Goal: Entertainment & Leisure: Consume media (video, audio)

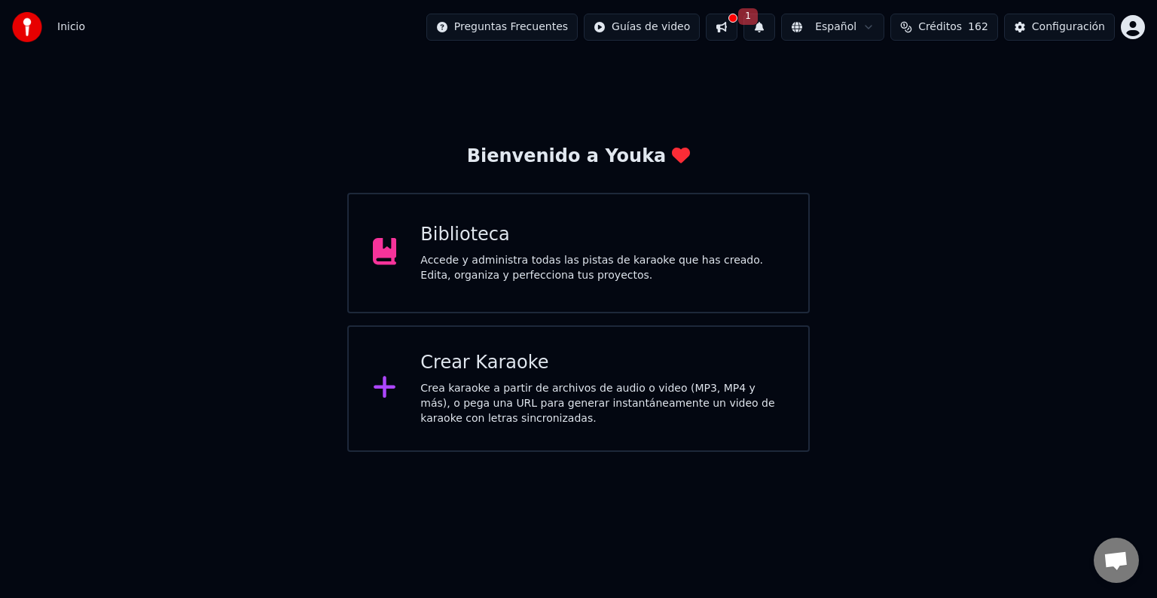
drag, startPoint x: 874, startPoint y: 145, endPoint x: 812, endPoint y: 108, distance: 72.2
click at [874, 142] on div "Bienvenido a Youka Biblioteca Accede y administra todas las pistas de karaoke q…" at bounding box center [578, 253] width 1157 height 398
click at [737, 28] on button at bounding box center [722, 27] width 32 height 27
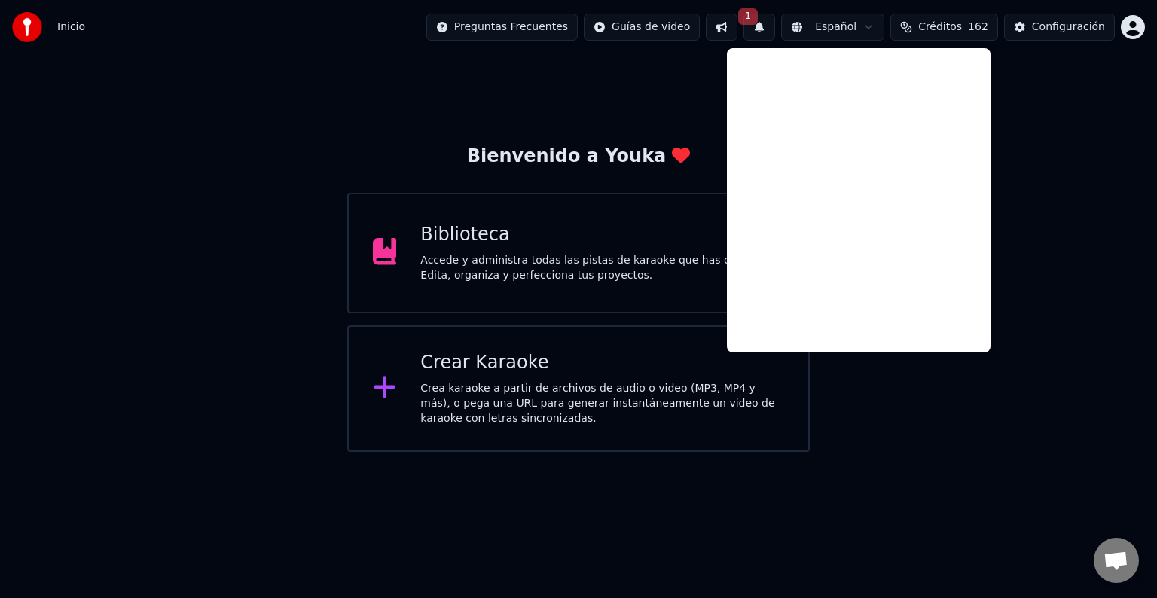
click at [1067, 127] on div "Bienvenido a Youka Biblioteca Accede y administra todas las pistas de karaoke q…" at bounding box center [578, 253] width 1157 height 398
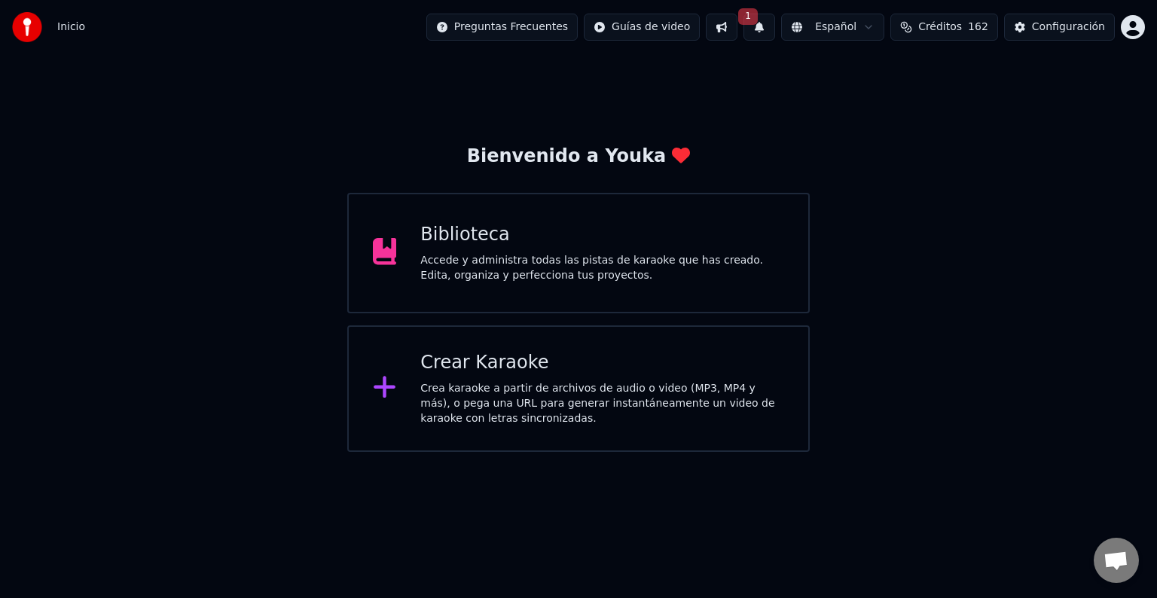
click at [737, 25] on button at bounding box center [722, 27] width 32 height 27
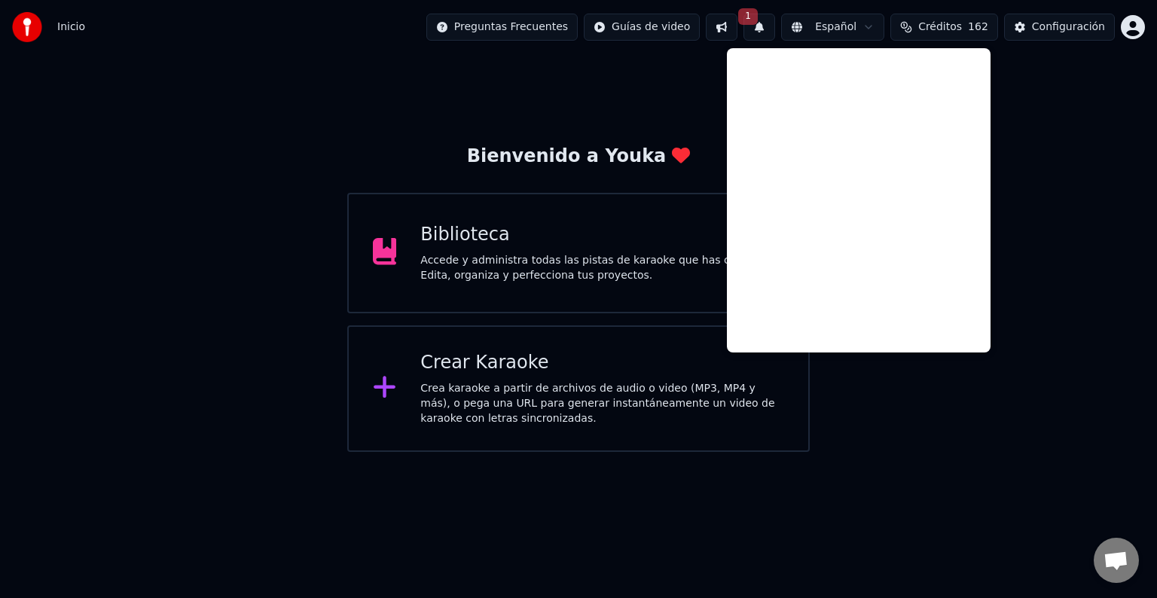
click at [1094, 96] on div "Bienvenido a Youka Biblioteca Accede y administra todas las pistas de karaoke q…" at bounding box center [578, 253] width 1157 height 398
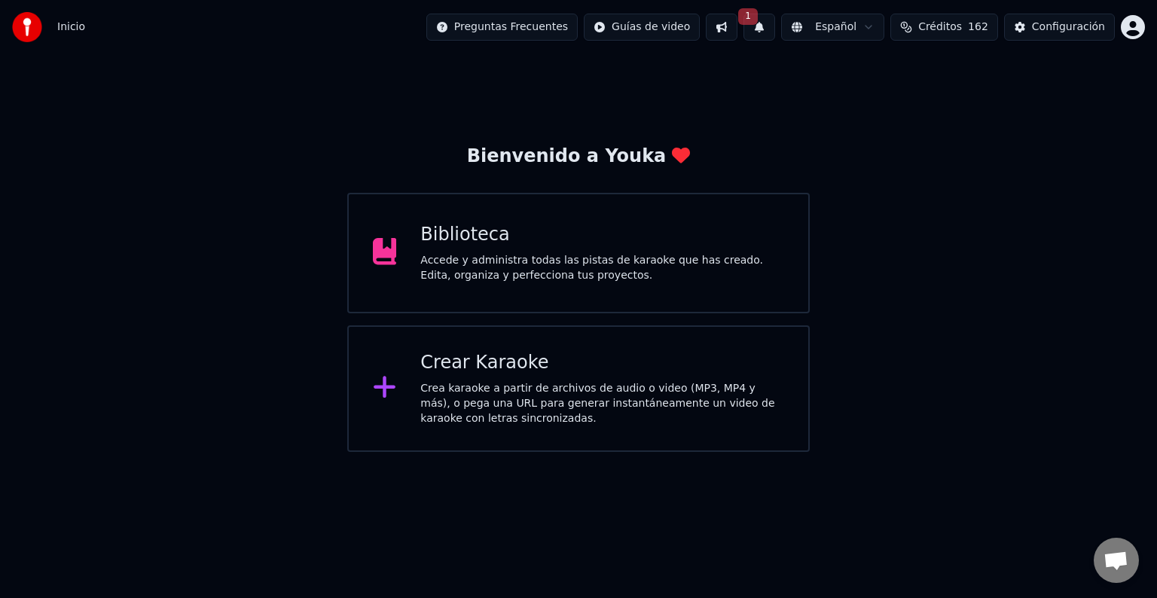
click at [979, 24] on span "162" at bounding box center [978, 27] width 20 height 15
click at [914, 96] on td "162" at bounding box center [934, 100] width 59 height 27
click at [893, 94] on td "200" at bounding box center [875, 100] width 60 height 27
click at [877, 95] on td "200" at bounding box center [875, 100] width 60 height 27
click at [1106, 118] on div "Bienvenido a Youka Biblioteca Accede y administra todas las pistas de karaoke q…" at bounding box center [578, 253] width 1157 height 398
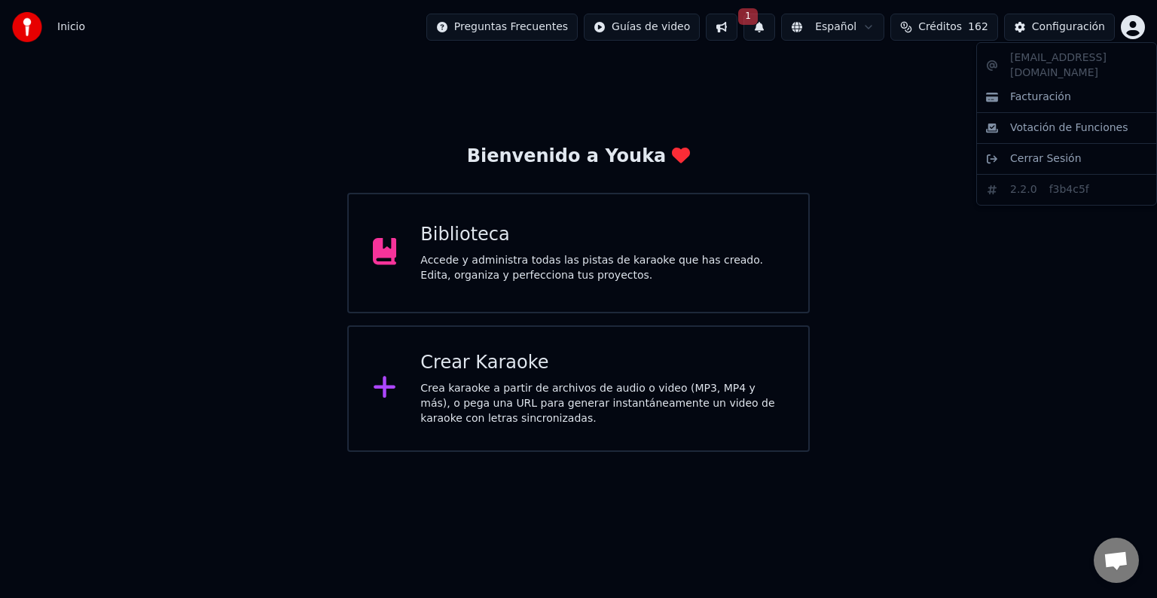
click at [1125, 29] on html "Inicio Preguntas Frecuentes Guías de video 1 Español Créditos 162 Configuración…" at bounding box center [578, 226] width 1157 height 452
click at [542, 18] on html "Inicio Preguntas Frecuentes Guías de video 1 Español Créditos 162 Configuración…" at bounding box center [578, 226] width 1157 height 452
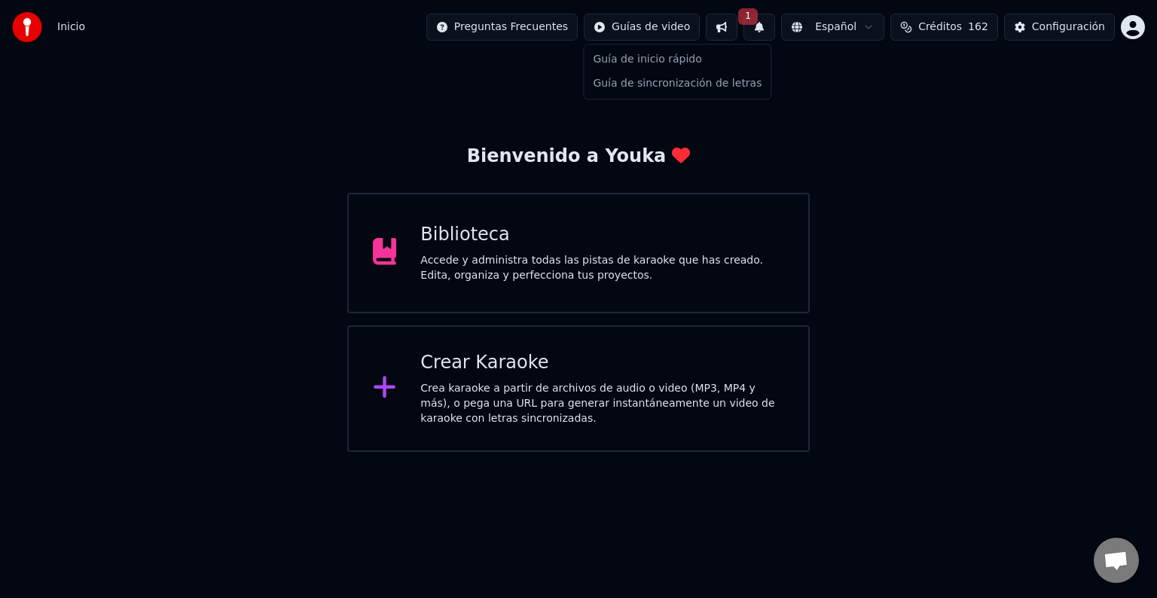
click at [673, 30] on html "Inicio Preguntas Frecuentes Guías de video 1 Español Créditos 162 Configuración…" at bounding box center [578, 226] width 1157 height 452
click at [860, 172] on html "Inicio Preguntas Frecuentes Guías de video 1 Español Créditos 162 Configuración…" at bounding box center [578, 226] width 1157 height 452
click at [539, 230] on div "Biblioteca" at bounding box center [602, 235] width 364 height 24
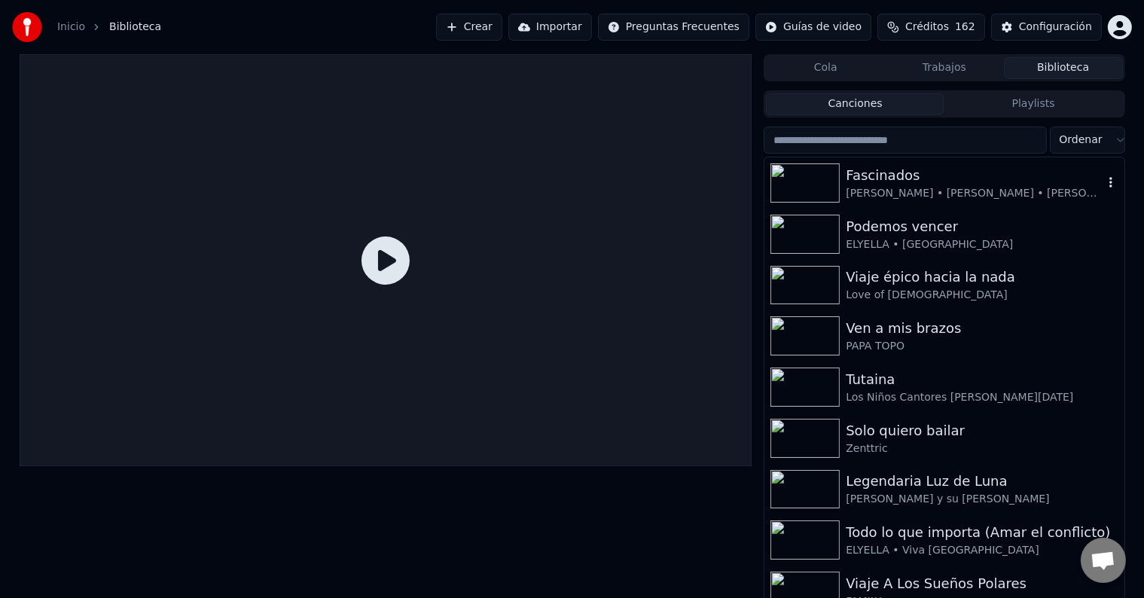
click at [931, 199] on div "[PERSON_NAME] • [PERSON_NAME] • [PERSON_NAME] • Vetusta [PERSON_NAME] • [PERSON…" at bounding box center [974, 193] width 257 height 15
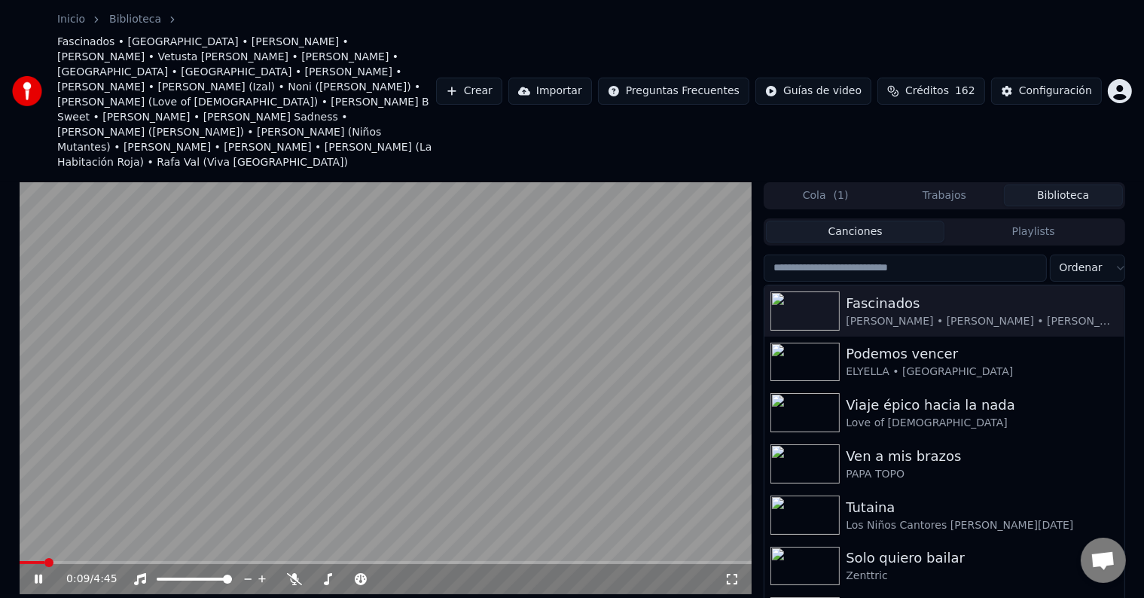
click at [458, 383] on video at bounding box center [386, 388] width 733 height 412
click at [81, 16] on link "Inicio" at bounding box center [71, 19] width 28 height 15
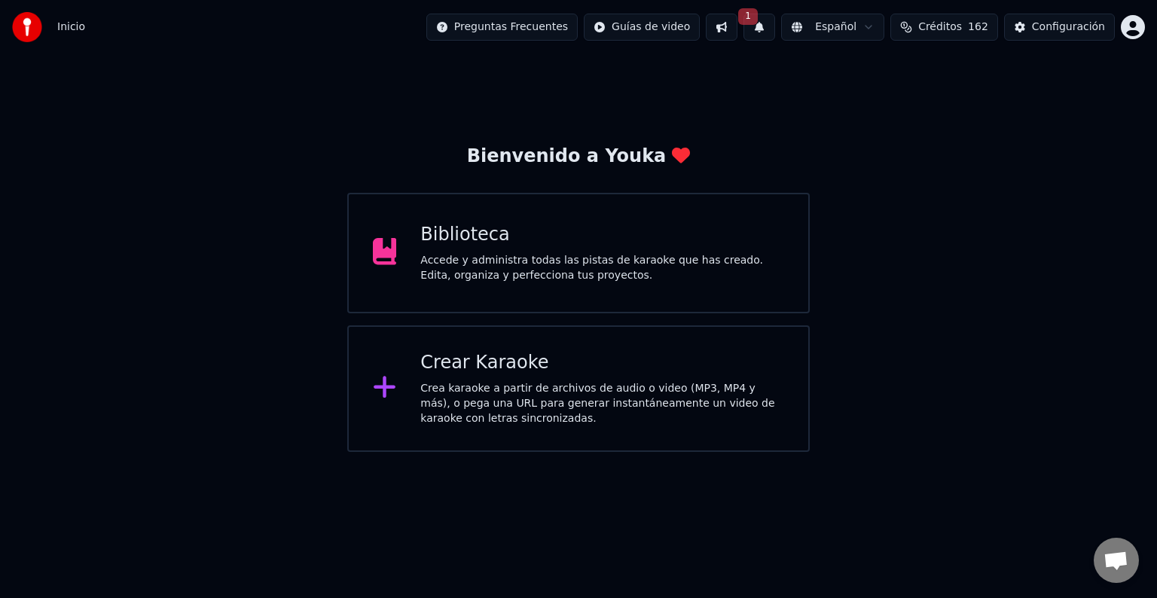
click at [495, 398] on div "Crea karaoke a partir de archivos de audio o video (MP3, MP4 y más), o pega una…" at bounding box center [602, 403] width 364 height 45
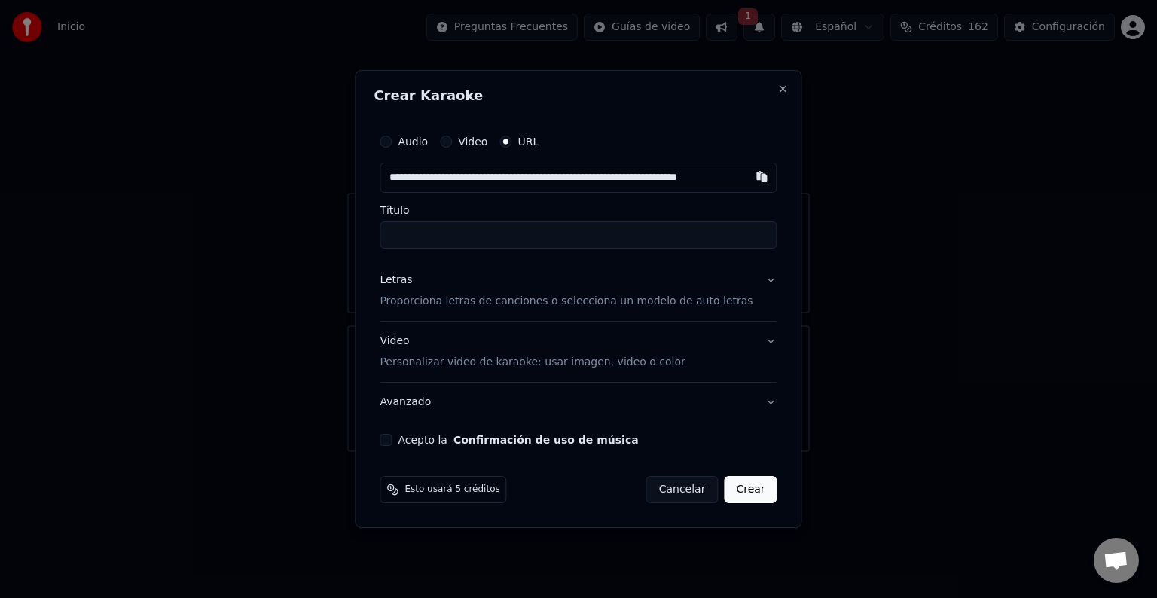
scroll to position [0, 77]
type input "**********"
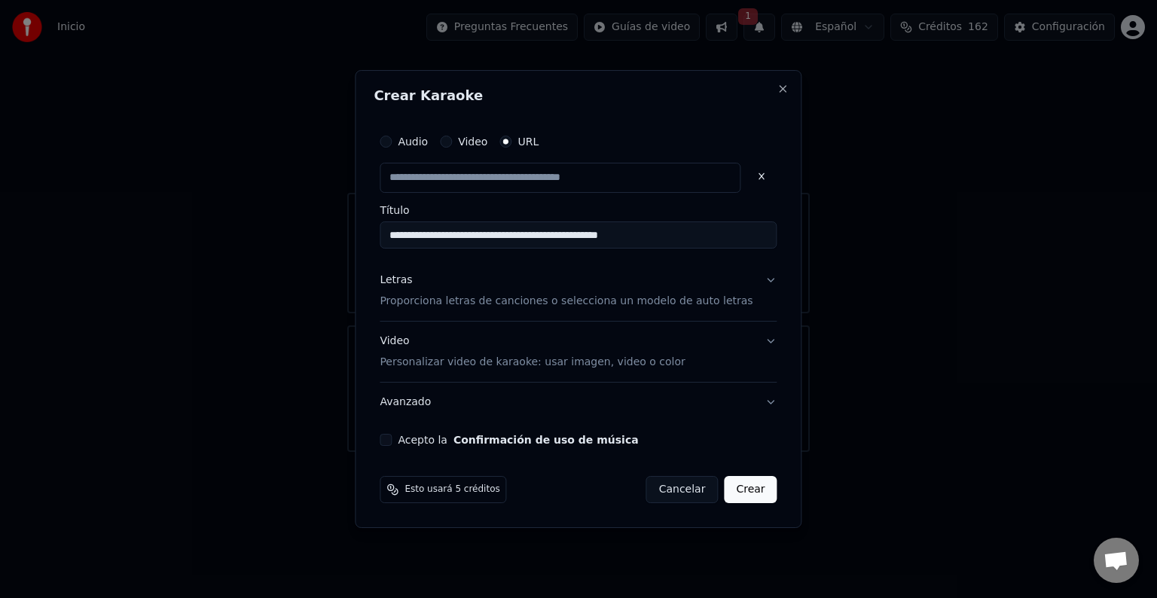
click at [496, 247] on input "**********" at bounding box center [578, 234] width 397 height 27
click at [489, 301] on p "Proporciona letras de canciones o selecciona un modelo de auto letras" at bounding box center [566, 301] width 373 height 15
type input "**********"
